Goal: Information Seeking & Learning: Find specific fact

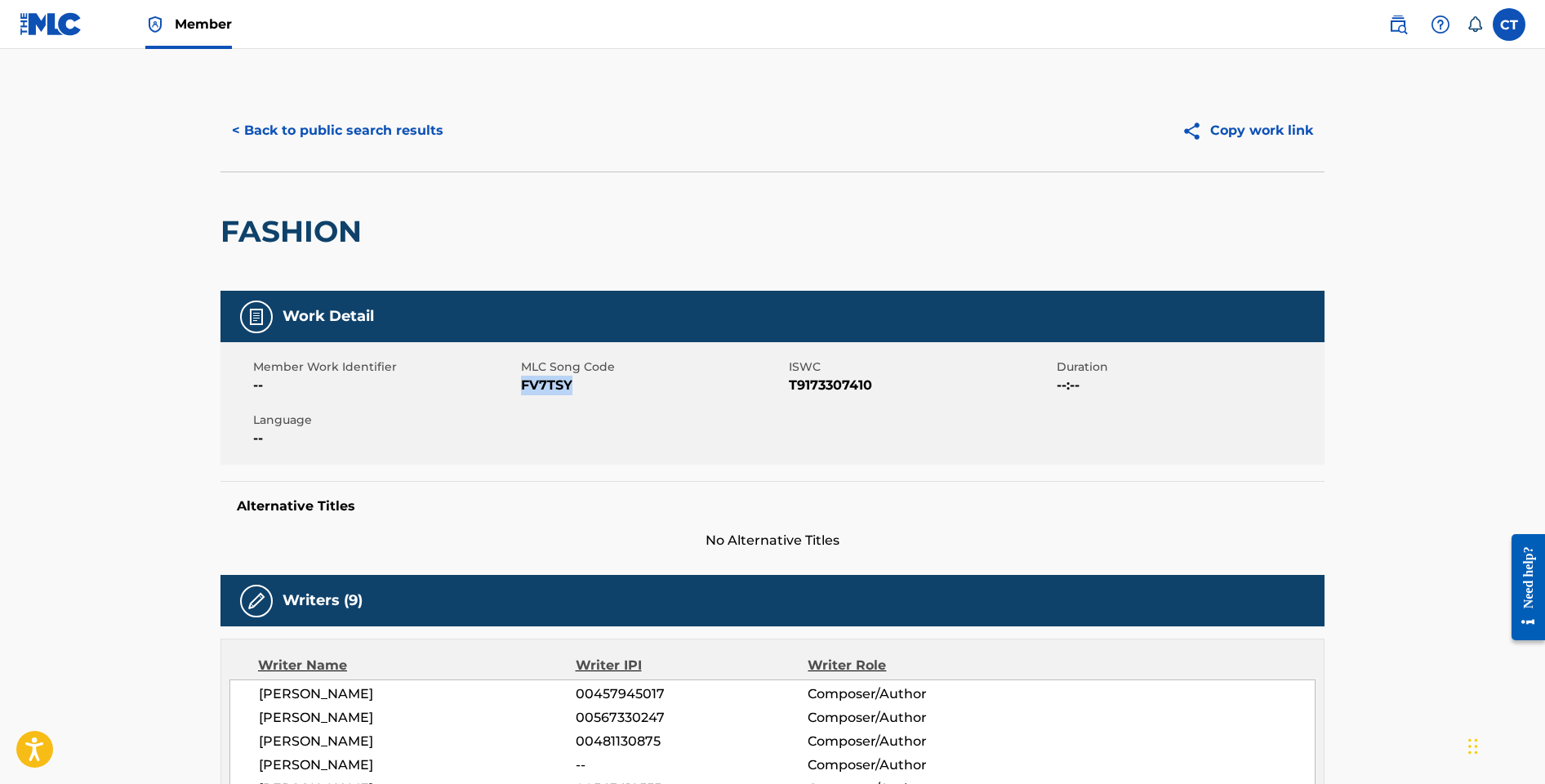
click at [357, 134] on button "< Back to public search results" at bounding box center [338, 131] width 235 height 41
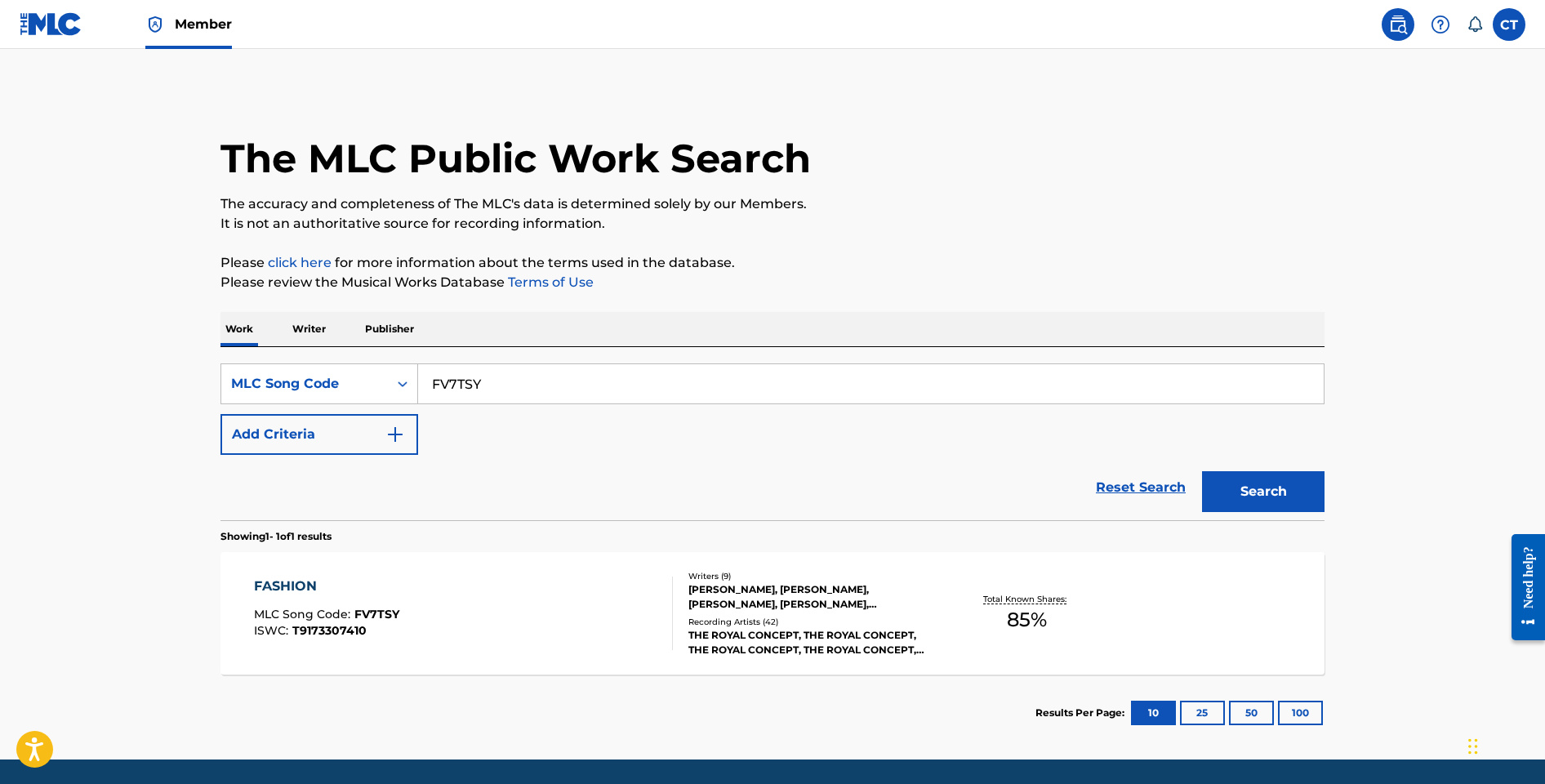
click at [421, 386] on input "FV7TSY" at bounding box center [871, 384] width 906 height 39
click at [410, 385] on div "Search Form" at bounding box center [402, 384] width 29 height 29
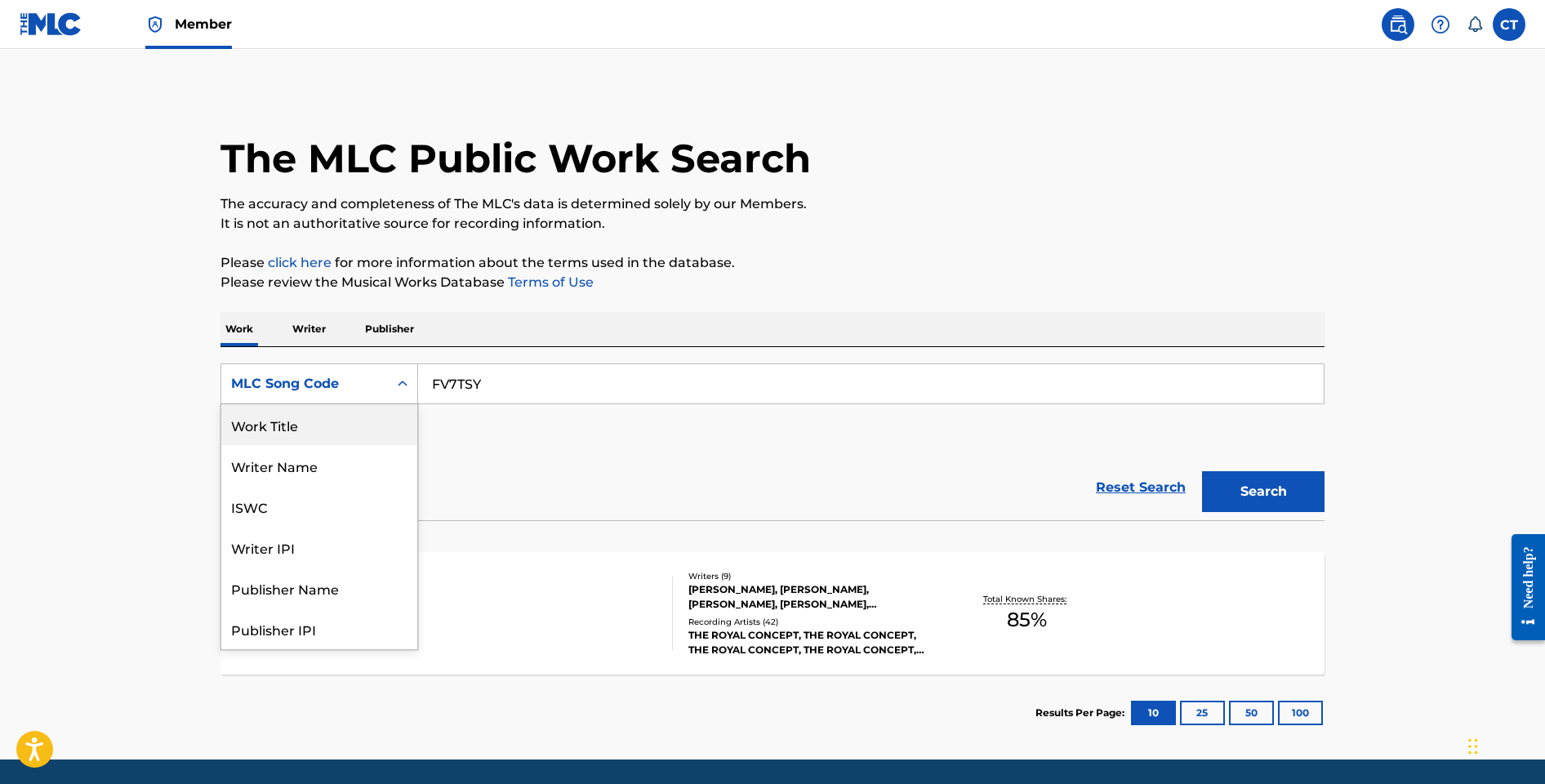
click at [378, 408] on div "Work Title" at bounding box center [319, 425] width 196 height 41
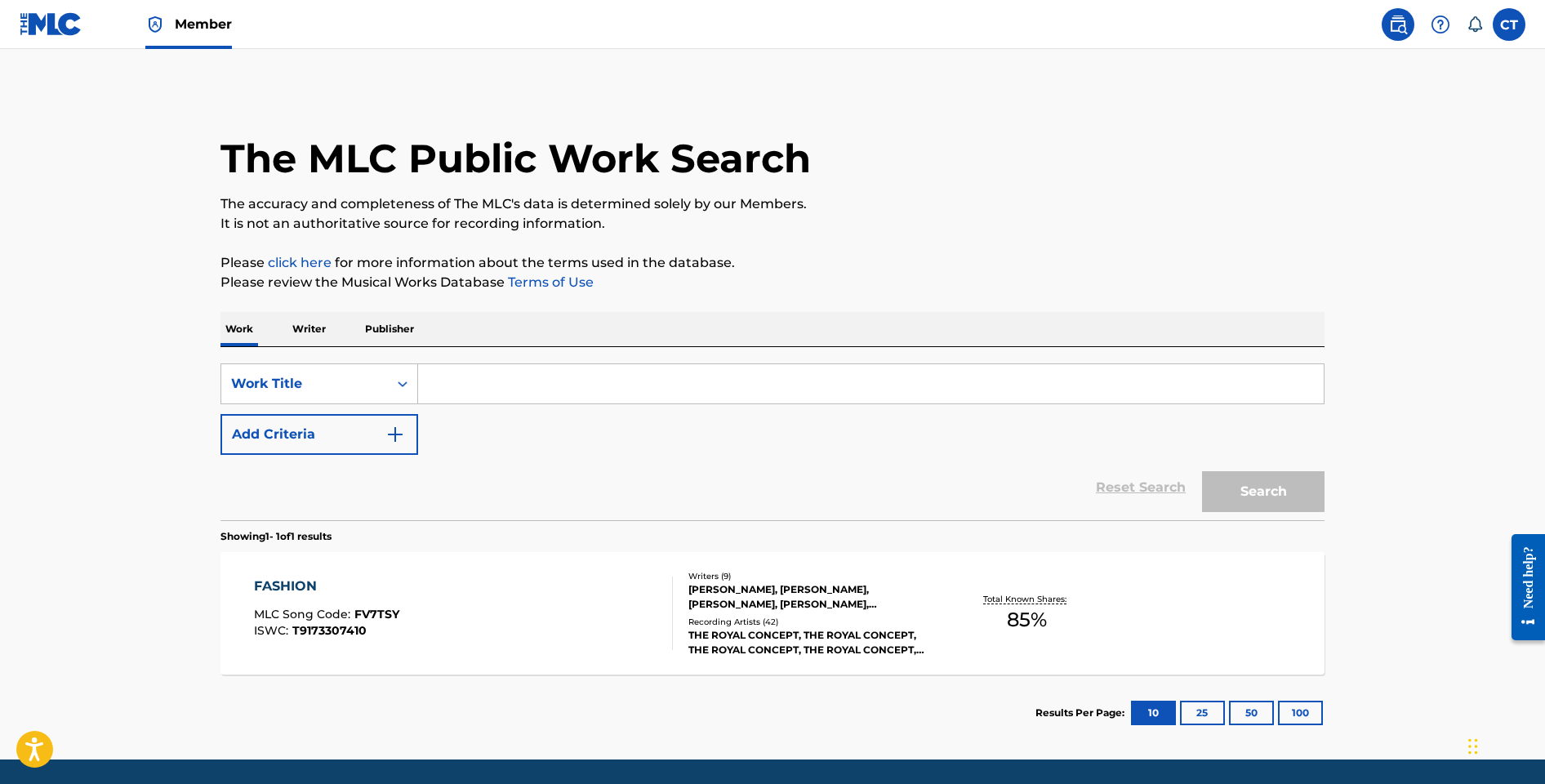
click at [491, 392] on input "Search Form" at bounding box center [871, 384] width 906 height 39
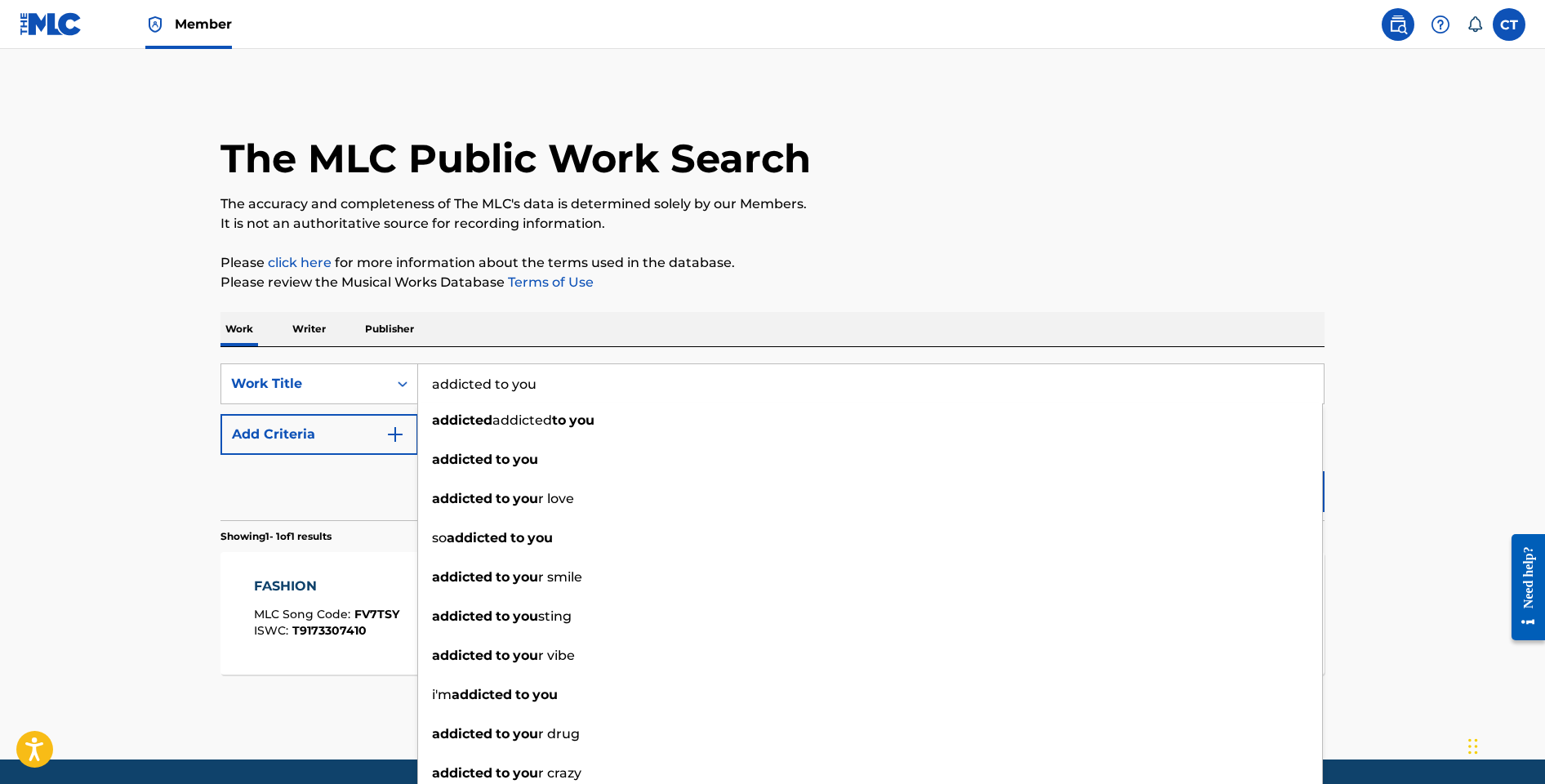
type input "addicted to you"
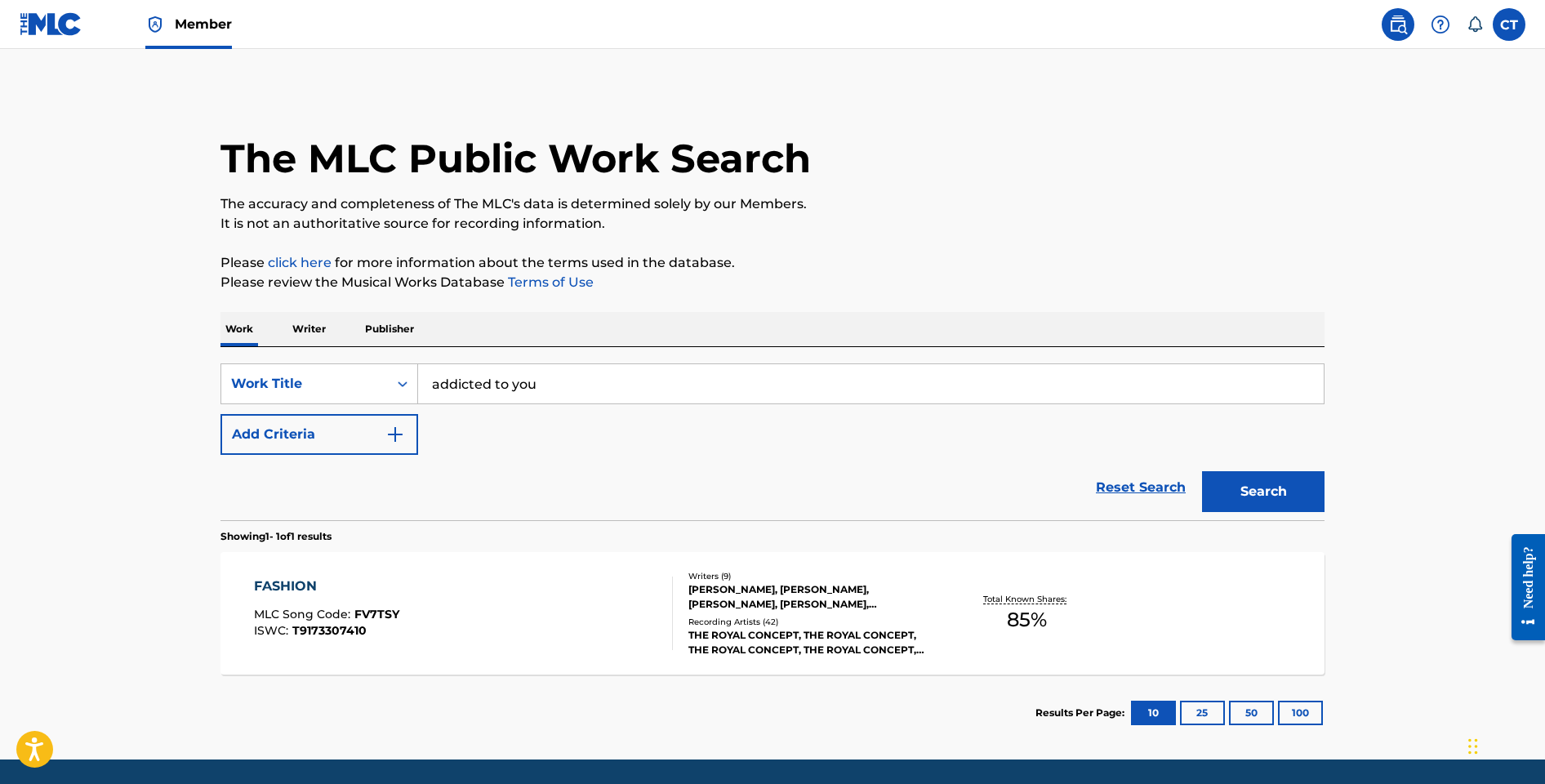
click at [643, 303] on div "The MLC Public Work Search The accuracy and completeness of The MLC's data is d…" at bounding box center [772, 421] width 1144 height 661
click at [406, 440] on button "Add Criteria" at bounding box center [319, 435] width 197 height 41
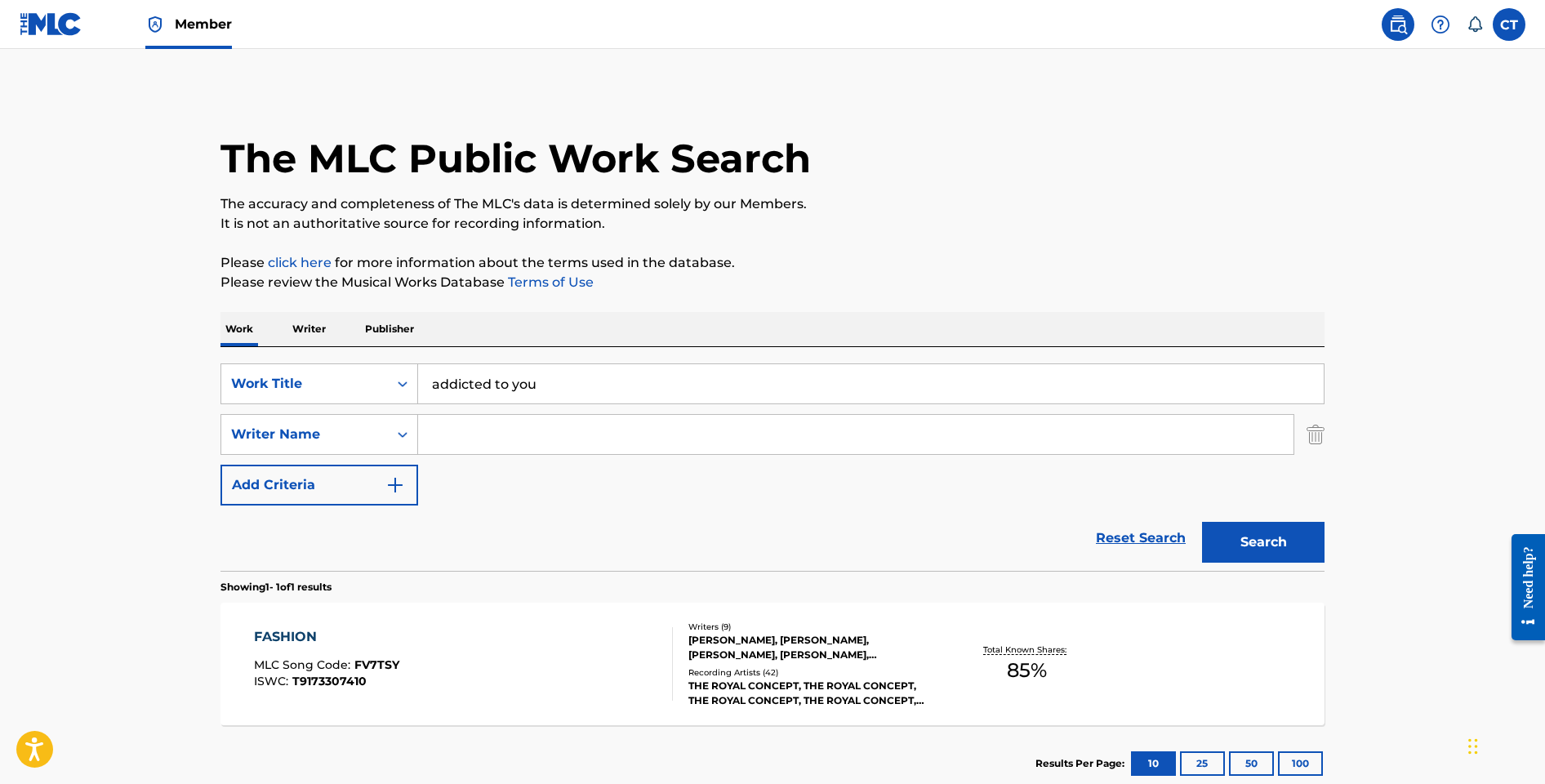
click at [453, 444] on input "Search Form" at bounding box center [856, 435] width 876 height 39
type input ";"
type input "[PERSON_NAME]"
click at [1202, 522] on button "Search" at bounding box center [1263, 543] width 123 height 41
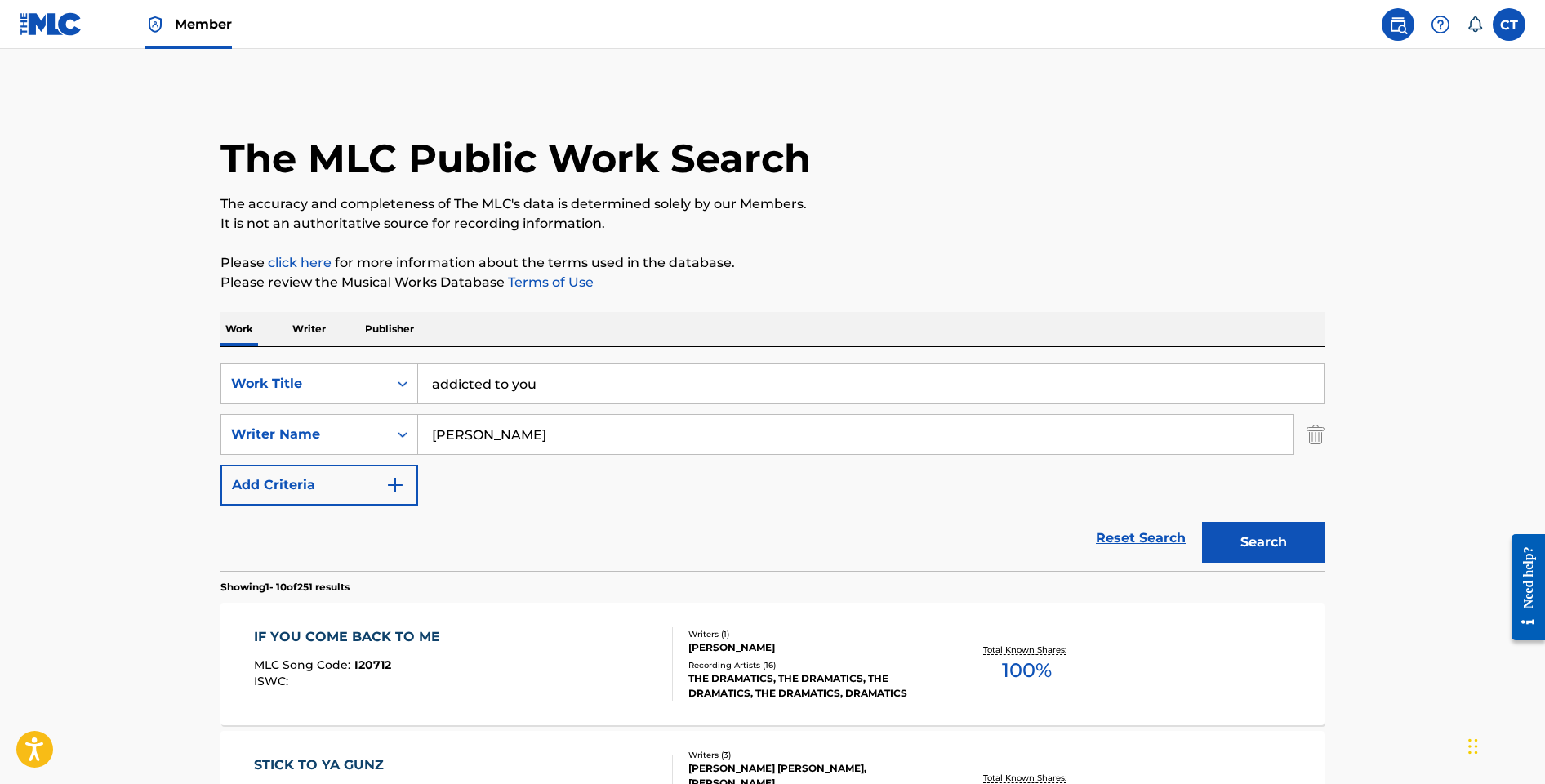
click at [587, 654] on div "IF YOU COME BACK TO ME MLC Song Code : I20712 ISWC :" at bounding box center [464, 663] width 420 height 74
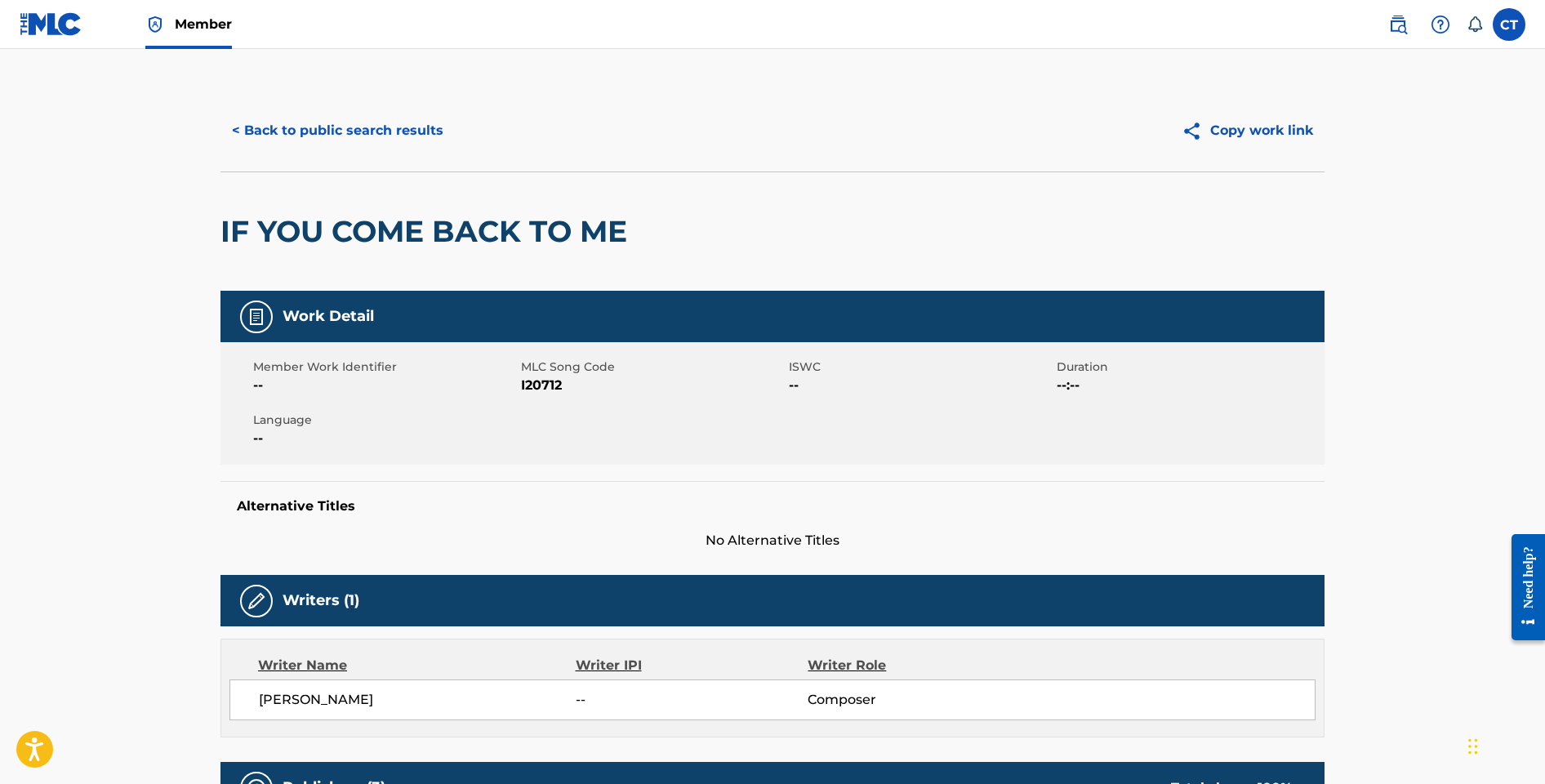
click at [421, 144] on button "< Back to public search results" at bounding box center [338, 131] width 235 height 41
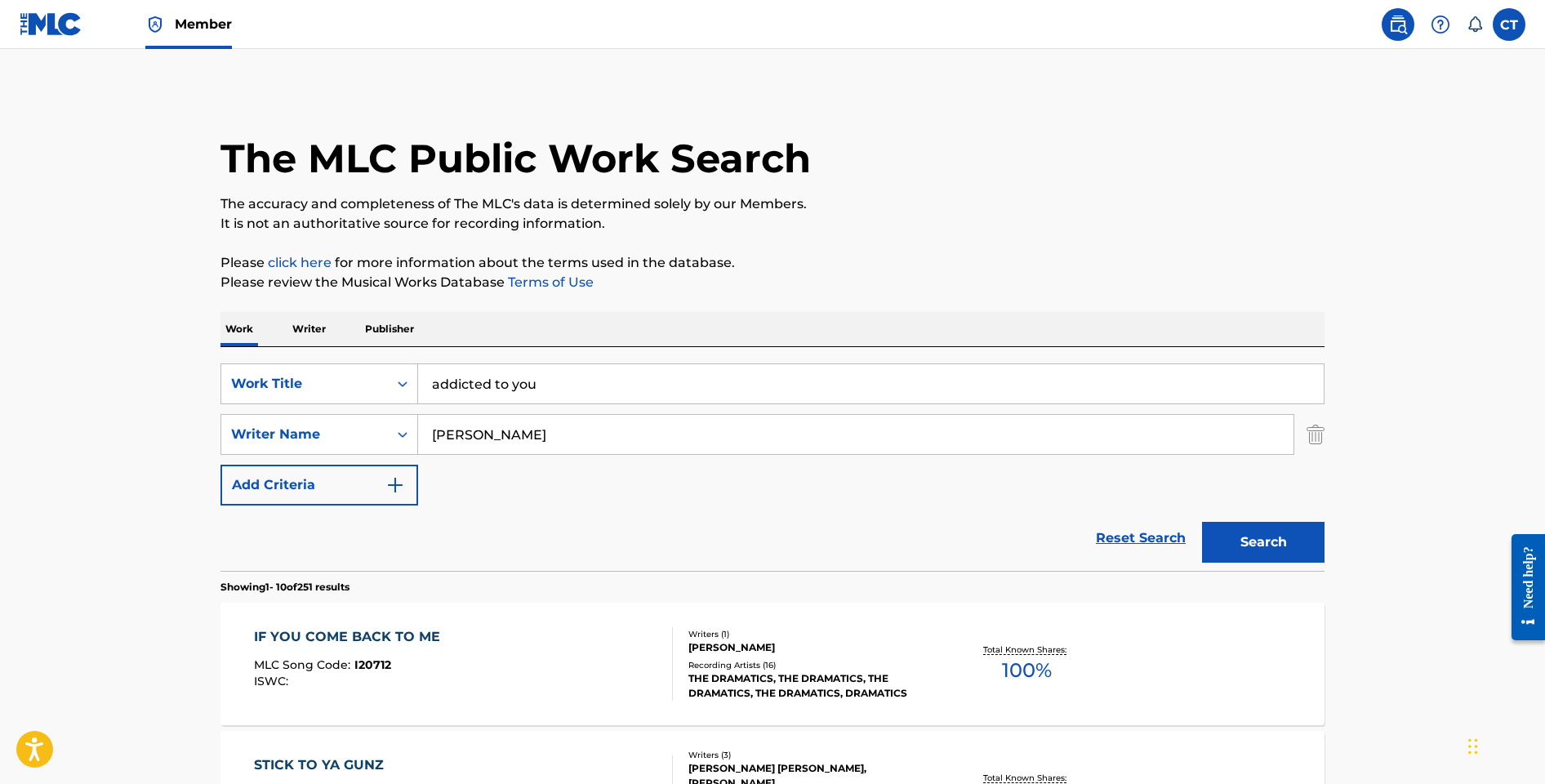
drag, startPoint x: 526, startPoint y: 442, endPoint x: 424, endPoint y: 427, distance: 103.1
click at [424, 427] on input "[PERSON_NAME]" at bounding box center [856, 435] width 876 height 39
type input "[PERSON_NAME]"
click at [1202, 522] on button "Search" at bounding box center [1263, 543] width 123 height 41
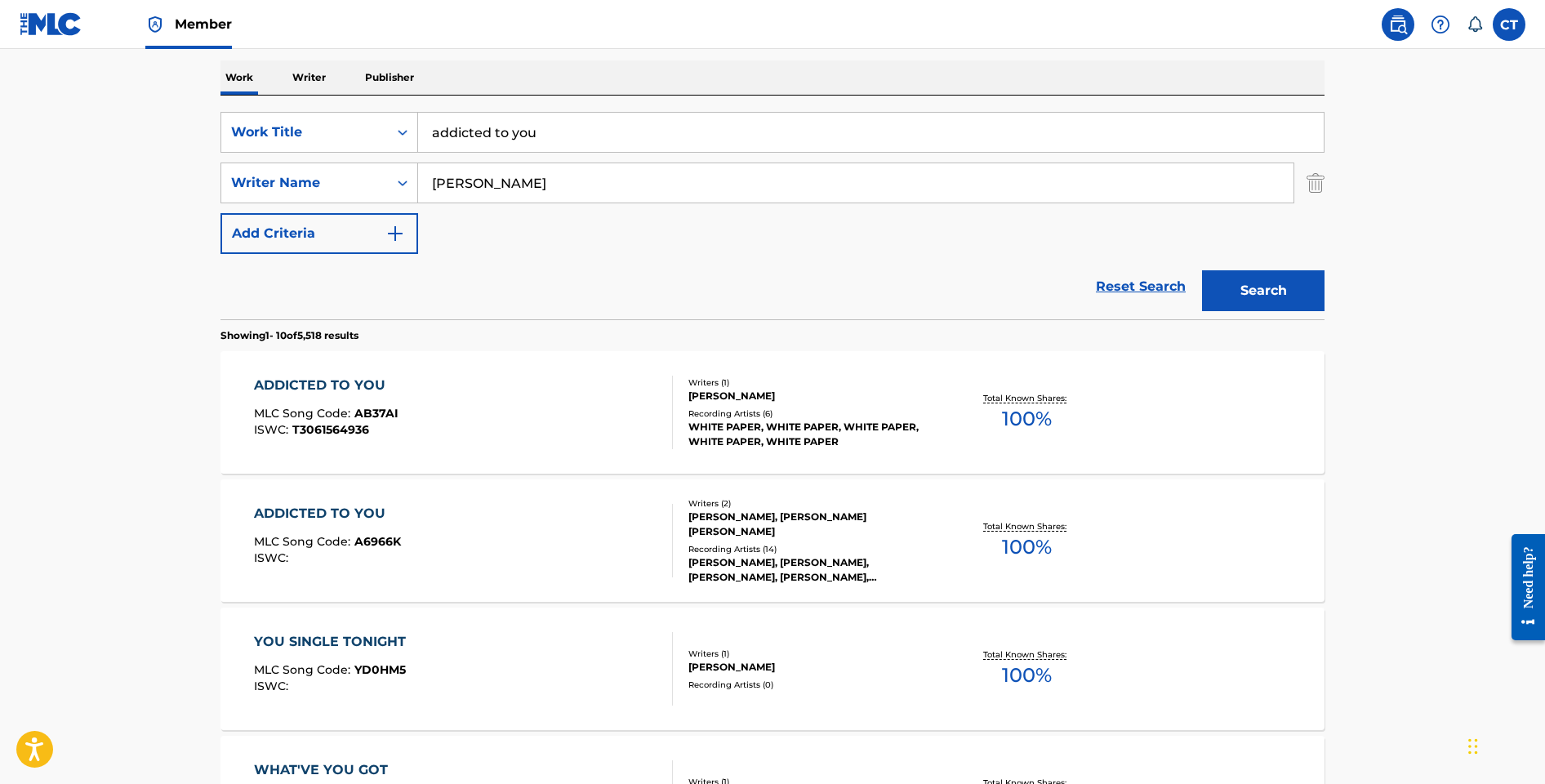
scroll to position [253, 0]
click at [514, 519] on div "ADDICTED TO YOU MLC Song Code : A6966K ISWC :" at bounding box center [464, 539] width 420 height 74
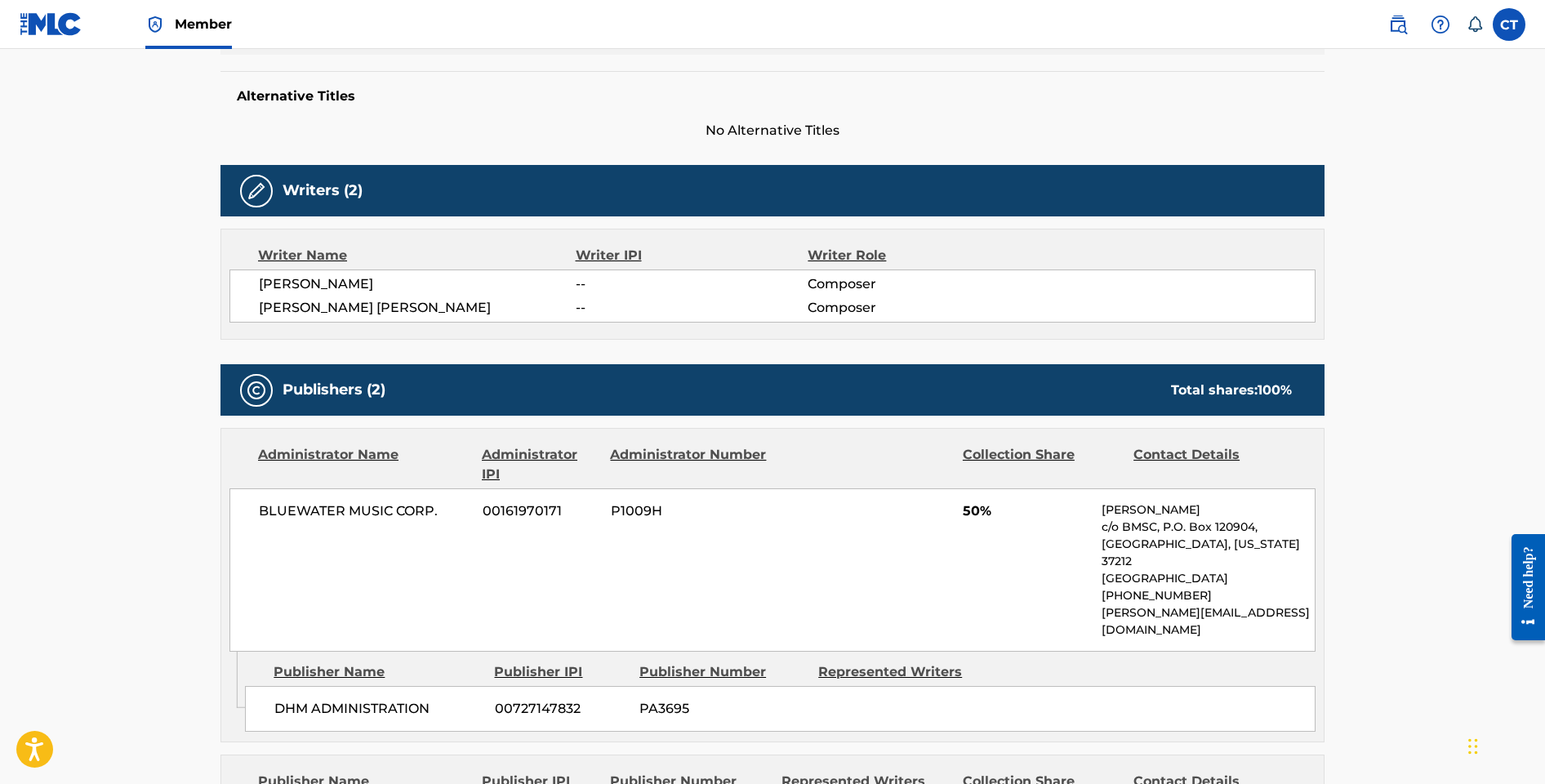
scroll to position [395, 0]
